Goal: Task Accomplishment & Management: Use online tool/utility

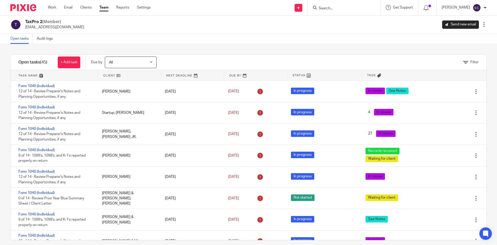
click at [106, 5] on div "Work Email Clients Team Reports Settings Work Email Clients Team Reports Settin…" at bounding box center [101, 7] width 116 height 15
click at [107, 8] on link "Team" at bounding box center [103, 7] width 9 height 5
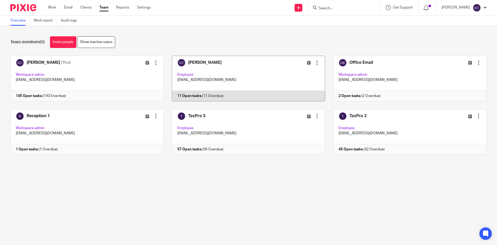
click at [174, 70] on link at bounding box center [245, 79] width 162 height 46
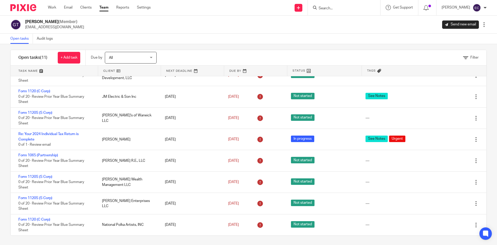
scroll to position [6, 0]
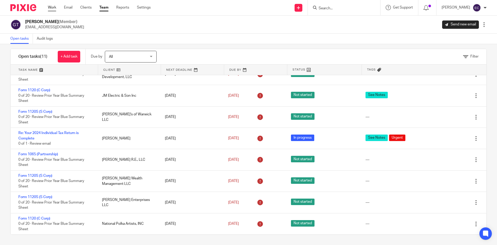
click at [51, 8] on link "Work" at bounding box center [52, 7] width 8 height 5
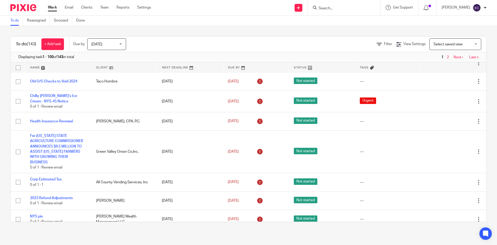
scroll to position [1789, 0]
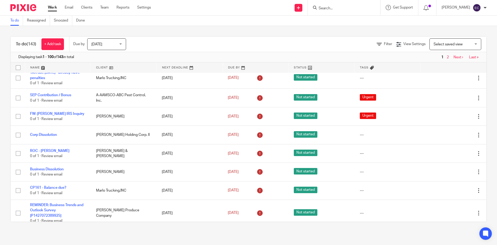
click at [469, 230] on link "Last »" at bounding box center [474, 232] width 10 height 4
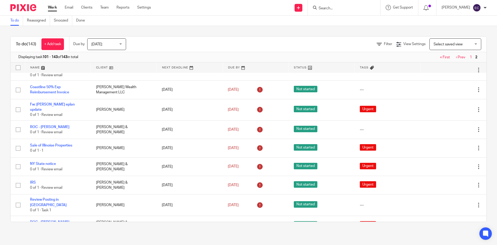
scroll to position [317, 0]
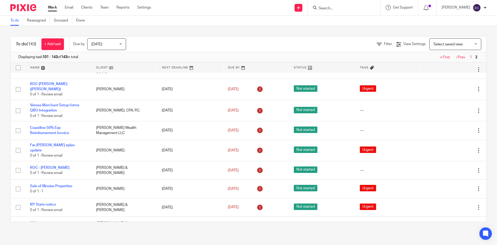
click at [320, 8] on input "Search" at bounding box center [341, 8] width 47 height 5
drag, startPoint x: 315, startPoint y: 8, endPoint x: 324, endPoint y: 0, distance: 11.7
click at [318, 8] on input "Search" at bounding box center [341, 8] width 47 height 5
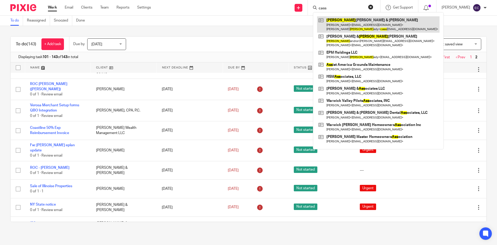
type input "cass"
click at [357, 26] on link at bounding box center [378, 24] width 123 height 16
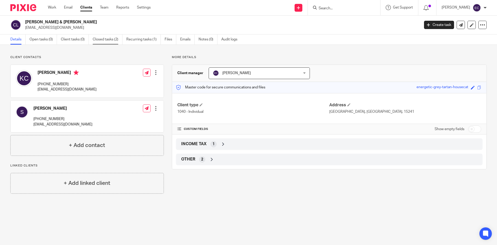
click at [105, 38] on link "Closed tasks (2)" at bounding box center [108, 39] width 30 height 10
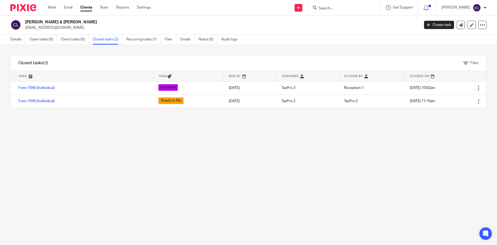
click at [109, 39] on link "Closed tasks (2)" at bounding box center [108, 39] width 30 height 10
click at [143, 40] on link "Recurring tasks (1)" at bounding box center [143, 39] width 34 height 10
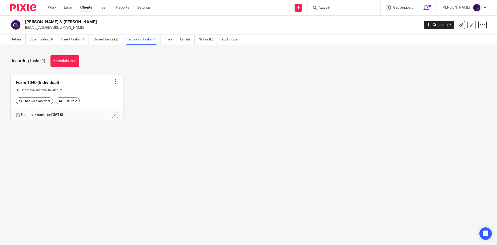
click at [187, 67] on div "Recurring tasks (1) Schedule task Form 1040 (Individual) Create task Clone temp…" at bounding box center [248, 92] width 497 height 94
click at [192, 68] on div "Recurring tasks (1) Schedule task Form 1040 (Individual) Create task Clone temp…" at bounding box center [248, 92] width 497 height 94
click at [68, 6] on link "Email" at bounding box center [68, 7] width 9 height 5
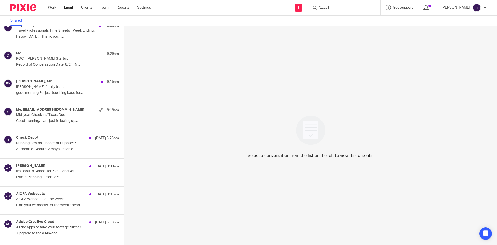
scroll to position [65, 0]
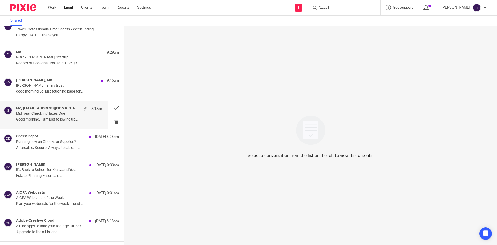
click at [47, 113] on p "Mid-year Check in / Taxes Due" at bounding box center [51, 113] width 70 height 4
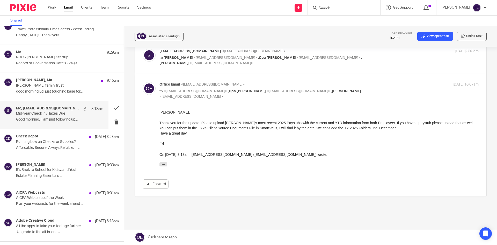
scroll to position [66, 0]
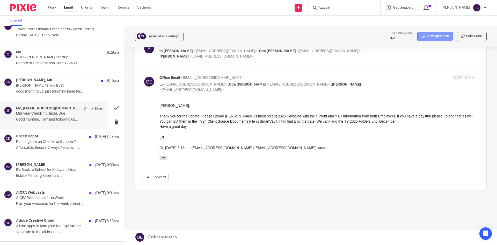
click at [437, 37] on link "View open task" at bounding box center [436, 36] width 36 height 9
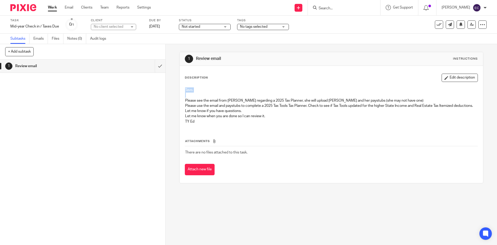
drag, startPoint x: 184, startPoint y: 89, endPoint x: 190, endPoint y: 93, distance: 7.6
click at [190, 93] on div "Tavo, Please see the email from Sue Cassady regarding a 2025 Tax Planner, she w…" at bounding box center [332, 106] width 298 height 43
click at [448, 78] on button "Edit description" at bounding box center [460, 78] width 36 height 8
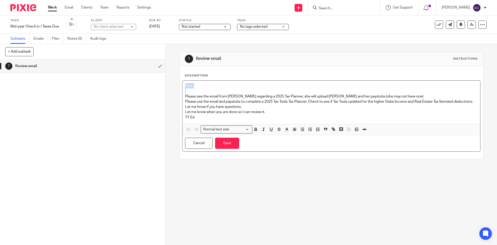
click at [191, 86] on p "Tavo," at bounding box center [331, 85] width 292 height 5
drag, startPoint x: 194, startPoint y: 87, endPoint x: 161, endPoint y: 82, distance: 33.7
click at [161, 82] on div "+ Add subtask Cancel + Add 1 Review email Apply template Select one of the foll…" at bounding box center [248, 144] width 497 height 201
click at [208, 120] on p "TY Ed" at bounding box center [331, 117] width 292 height 5
click at [166, 27] on link "Aug 28, 2025" at bounding box center [160, 26] width 23 height 5
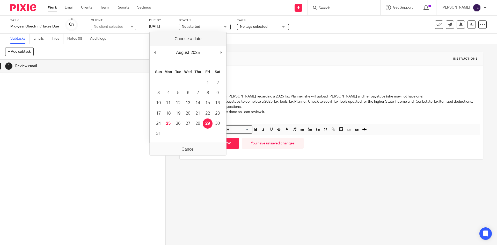
drag, startPoint x: 208, startPoint y: 121, endPoint x: 207, endPoint y: 111, distance: 9.6
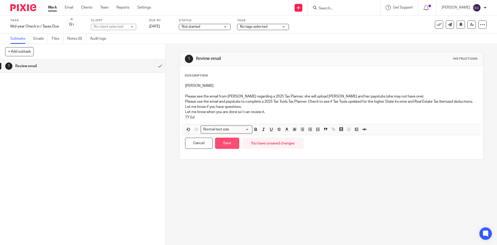
click at [225, 147] on button "Save" at bounding box center [227, 143] width 24 height 11
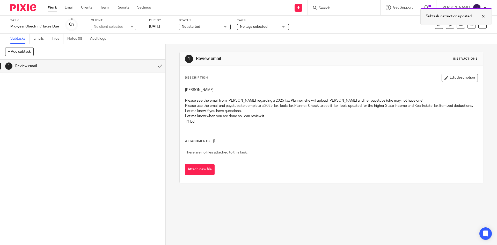
click at [480, 16] on div at bounding box center [480, 16] width 14 height 6
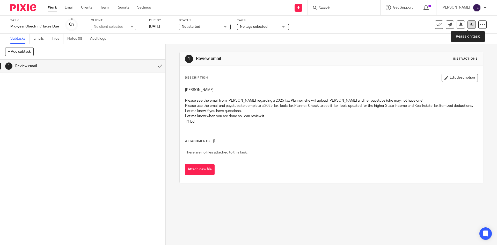
click at [470, 23] on icon at bounding box center [472, 25] width 4 height 4
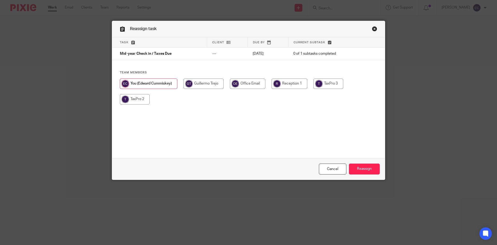
click at [324, 81] on input "radio" at bounding box center [329, 83] width 30 height 10
radio input "true"
click at [366, 170] on input "Reassign" at bounding box center [364, 168] width 31 height 11
